Goal: Communication & Community: Participate in discussion

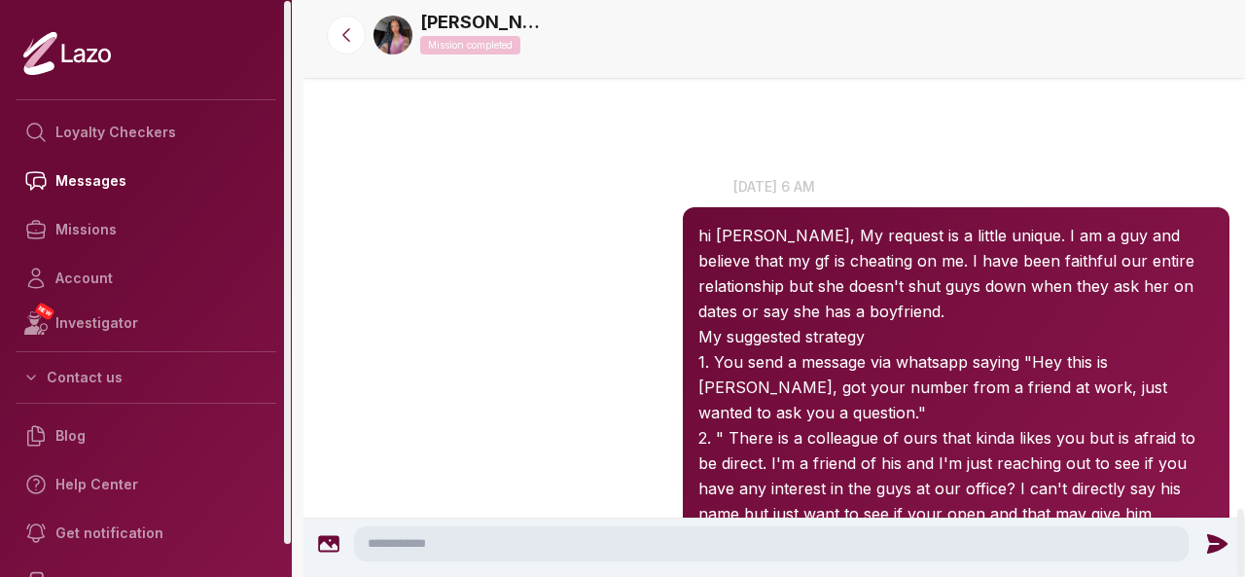
scroll to position [4367, 0]
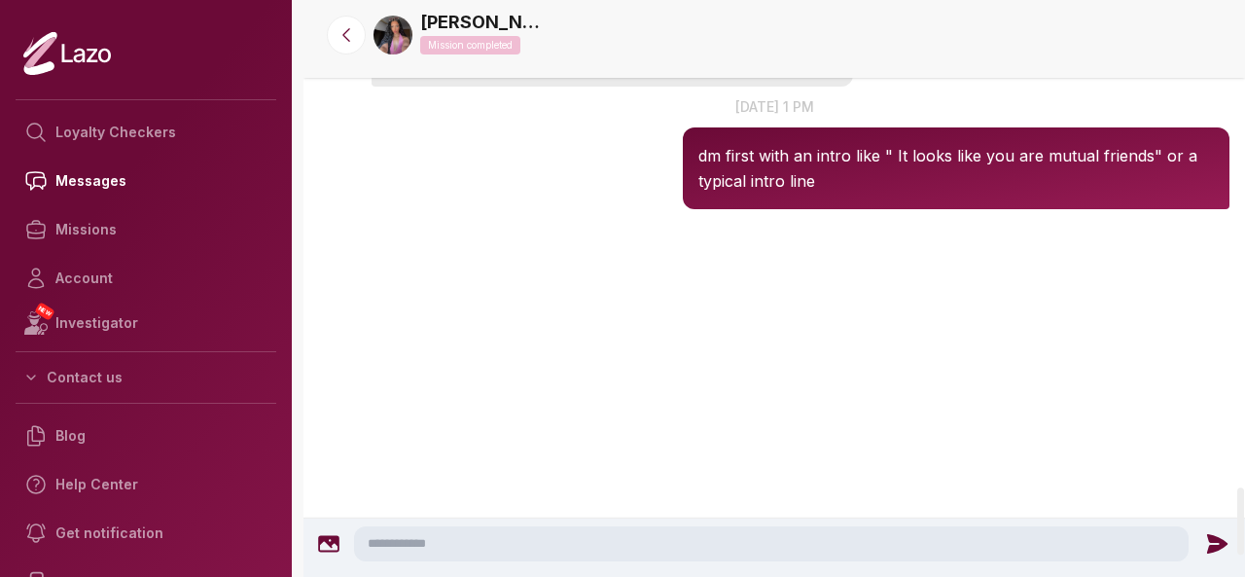
scroll to position [4162, 0]
click at [395, 20] on img at bounding box center [393, 35] width 39 height 39
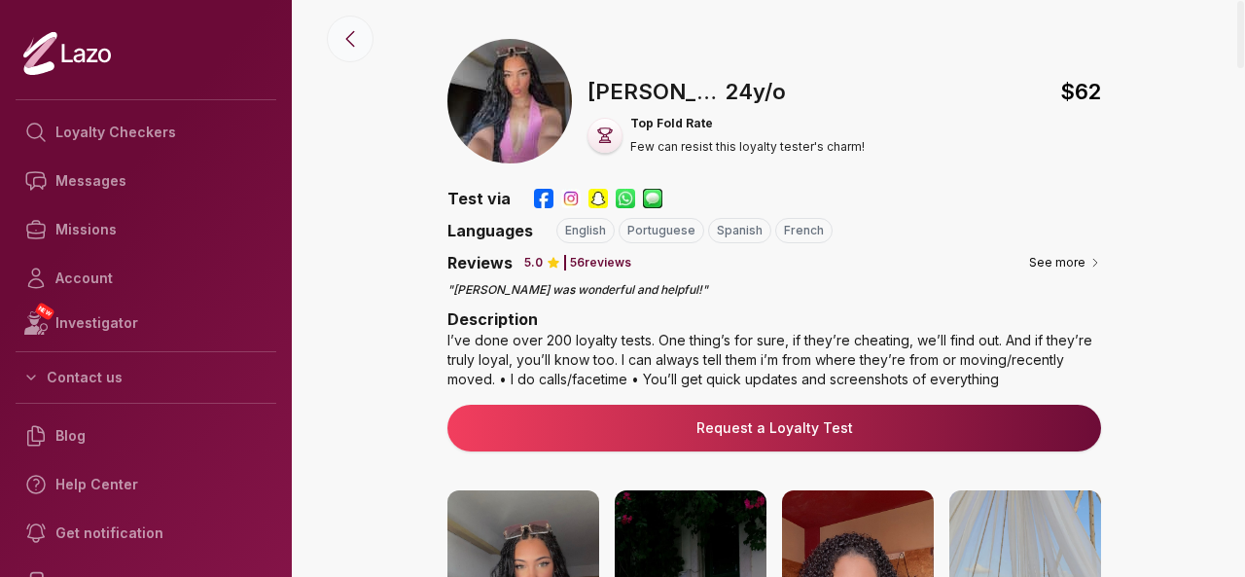
click at [350, 54] on button at bounding box center [350, 39] width 47 height 47
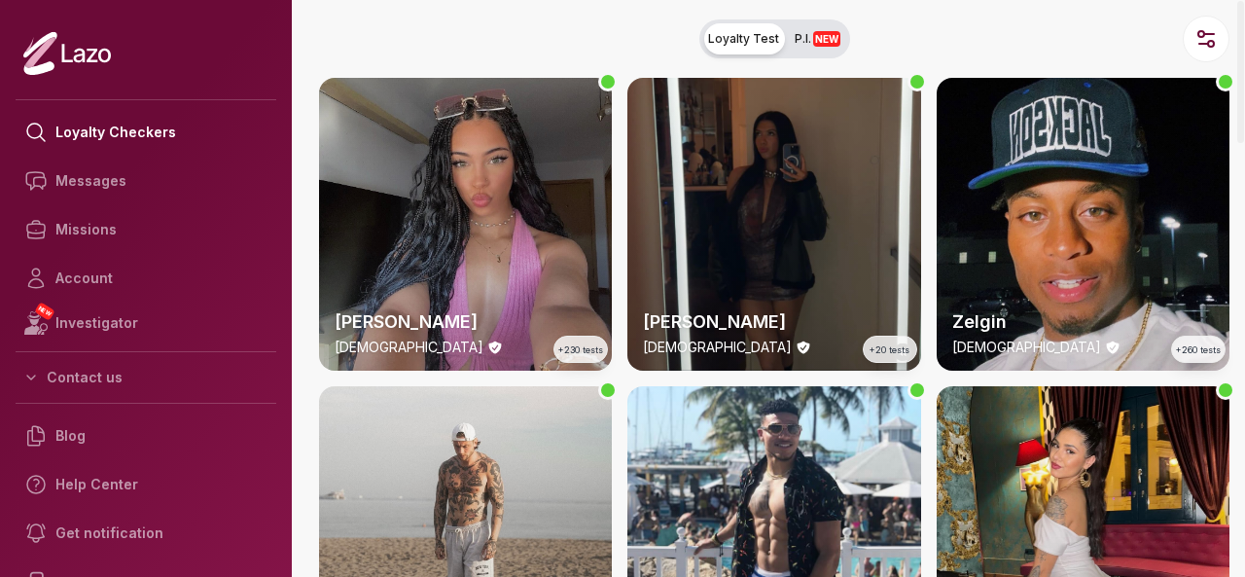
click at [533, 255] on div "Lara 24 y/o +230 tests" at bounding box center [465, 224] width 293 height 293
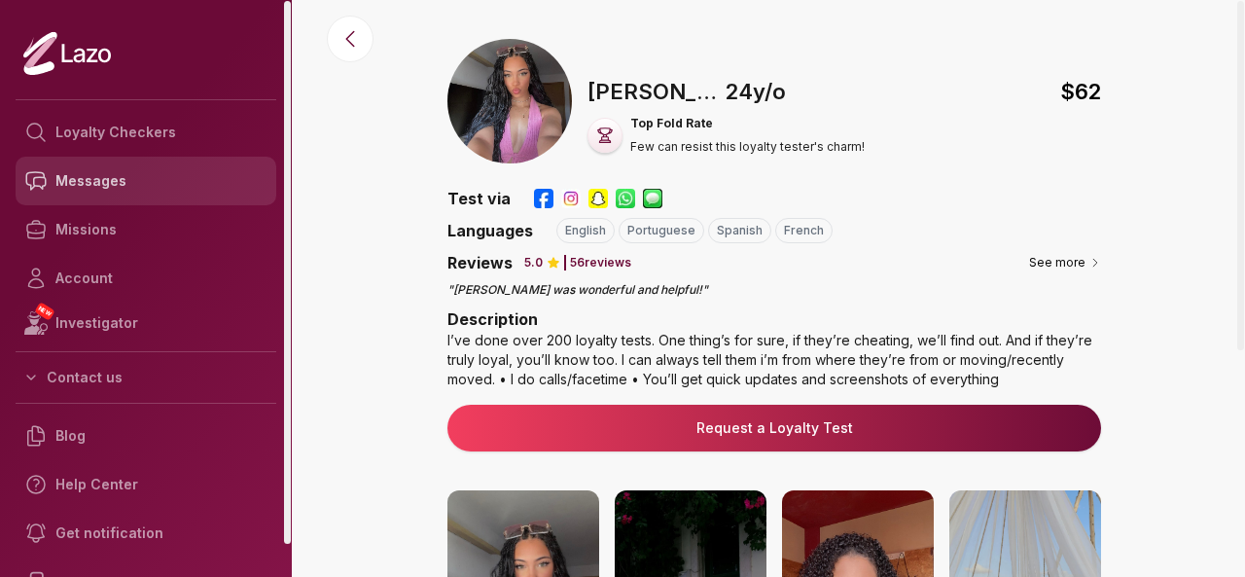
click at [100, 170] on link "Messages" at bounding box center [146, 181] width 261 height 49
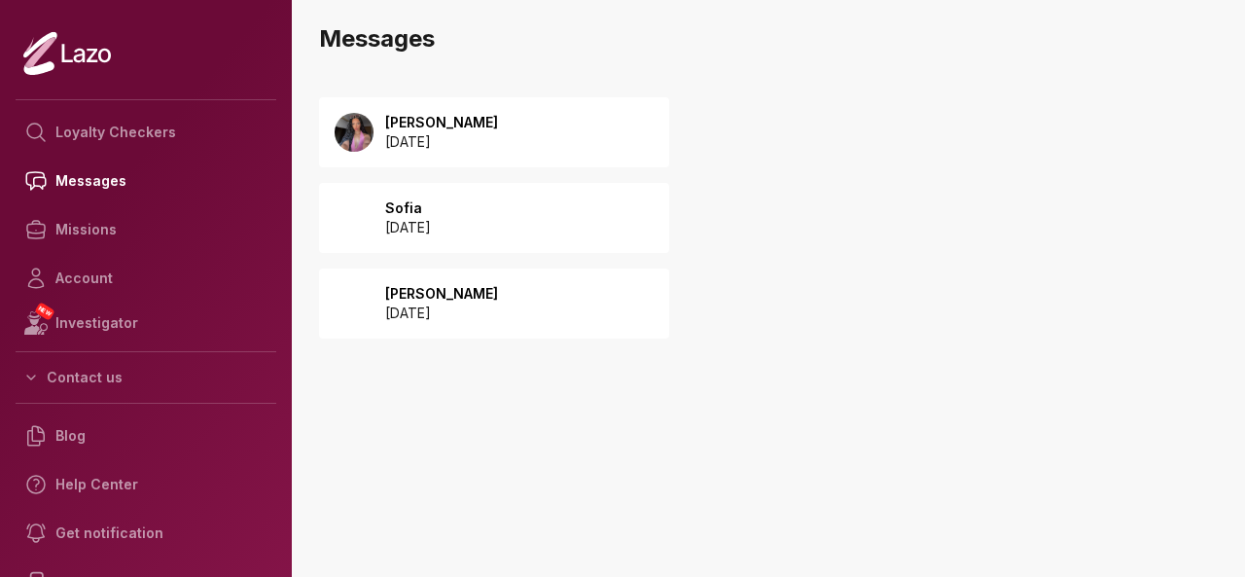
click at [545, 124] on div "Lara 2025 September 25" at bounding box center [494, 132] width 350 height 70
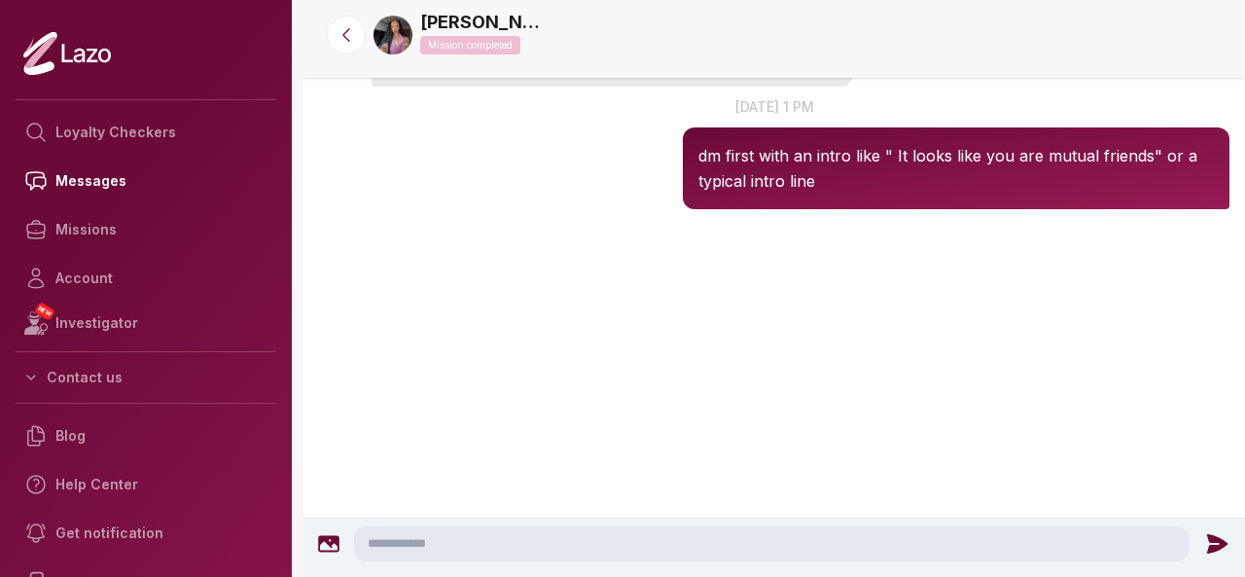
scroll to position [4367, 0]
click at [710, 546] on textarea at bounding box center [771, 543] width 835 height 35
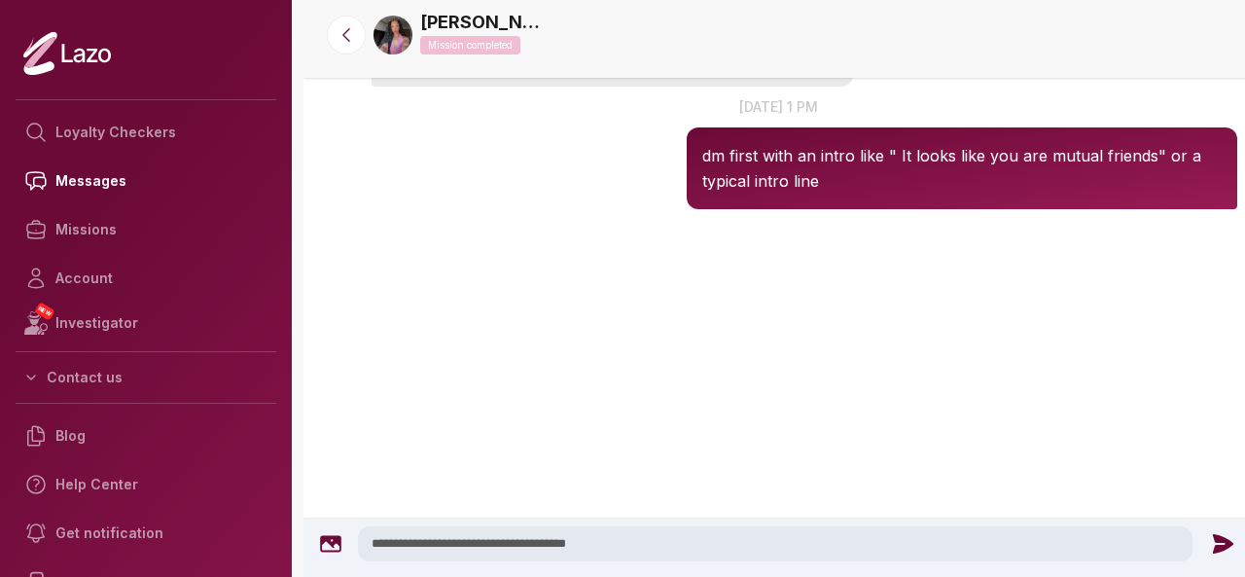
type textarea "**********"
click at [1217, 545] on icon at bounding box center [1223, 543] width 20 height 19
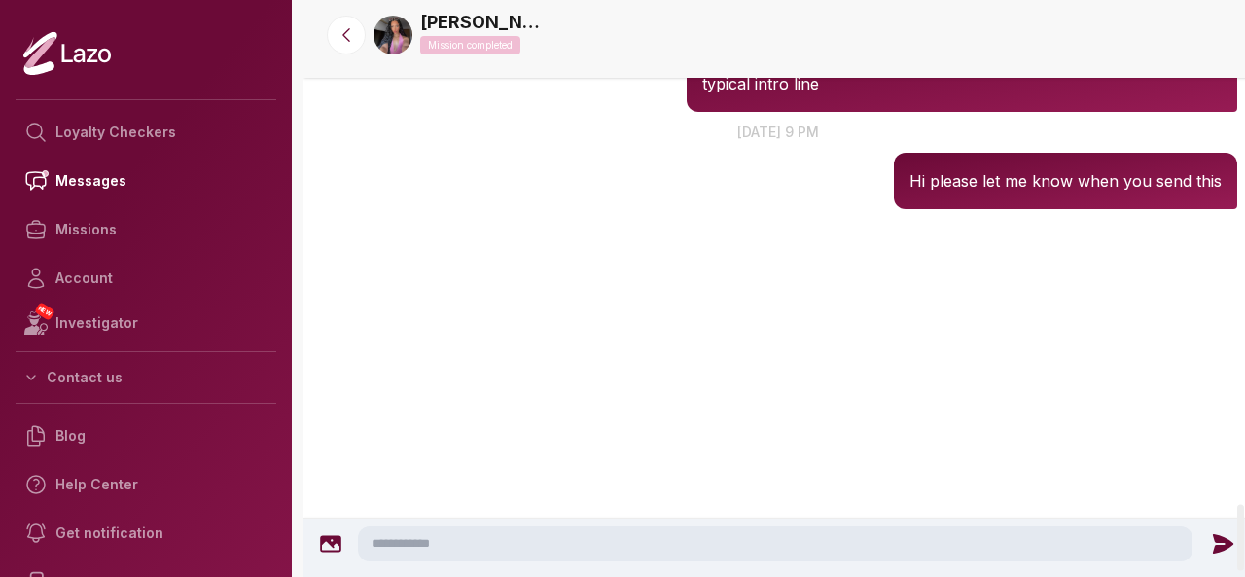
scroll to position [4408, 0]
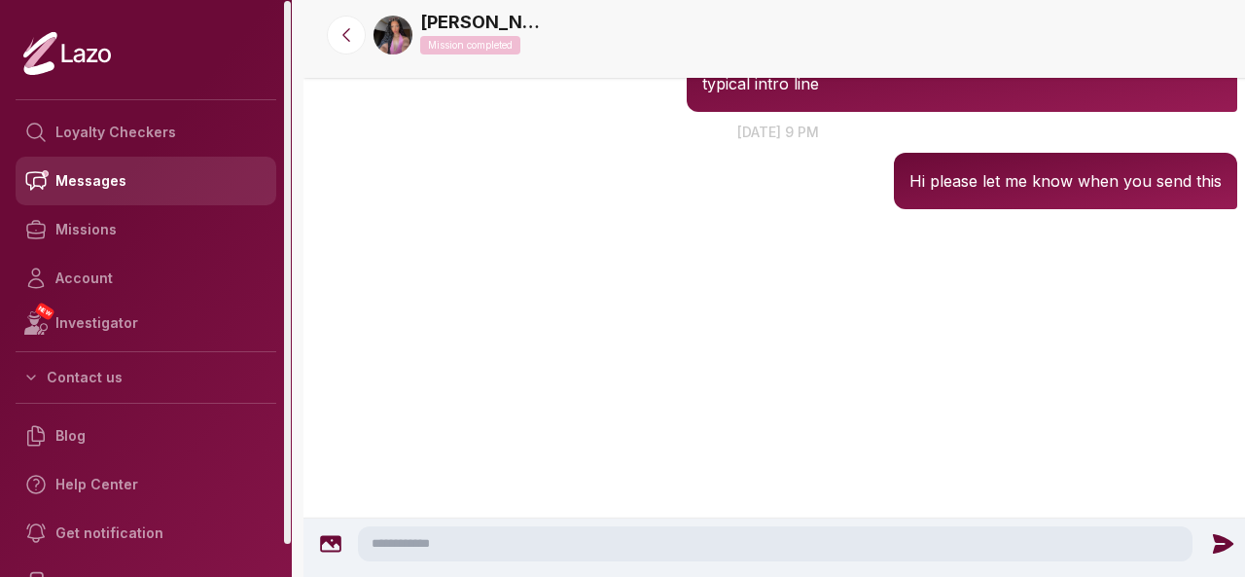
click at [171, 190] on link "Messages" at bounding box center [146, 181] width 261 height 49
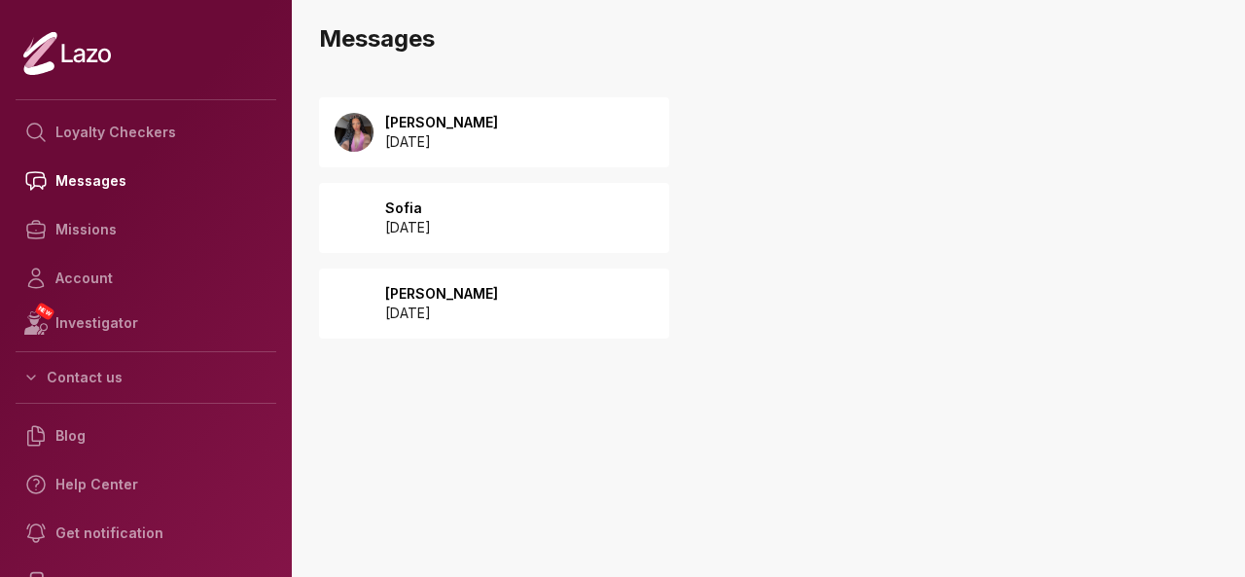
click at [541, 131] on div "Lara 2025 September 25" at bounding box center [494, 132] width 350 height 70
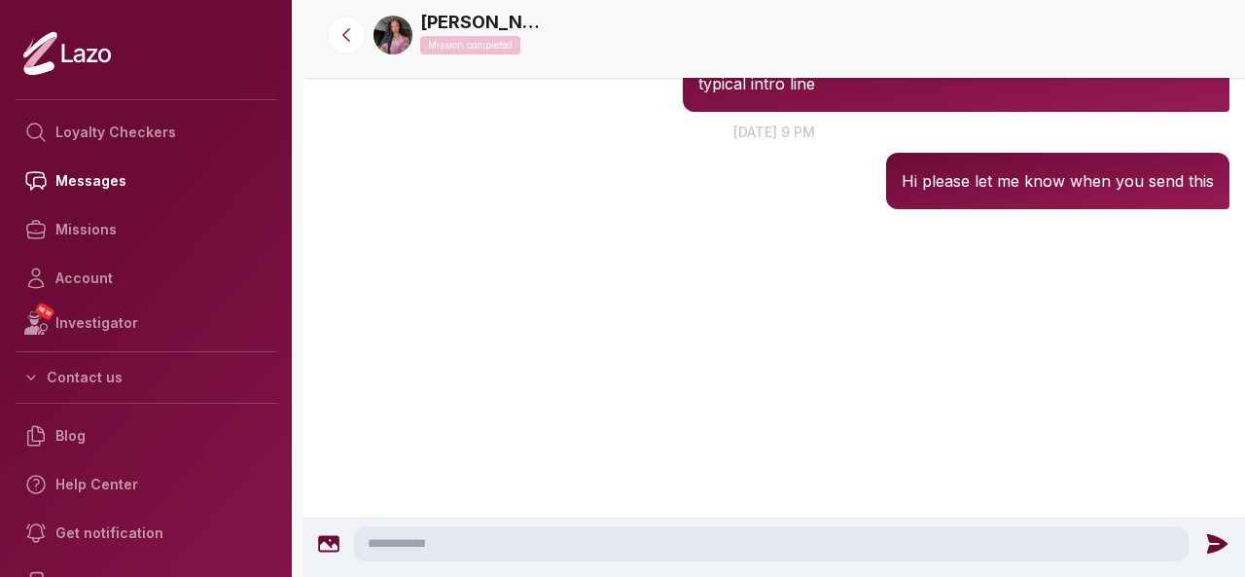
scroll to position [4257, 0]
